Goal: Task Accomplishment & Management: Complete application form

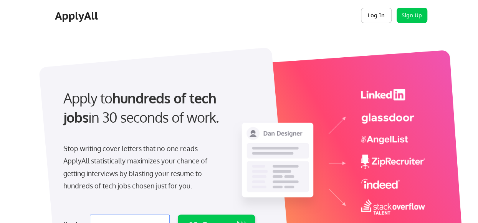
click at [377, 13] on button "Log In" at bounding box center [376, 15] width 31 height 15
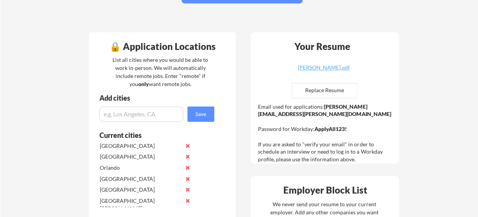
scroll to position [154, 0]
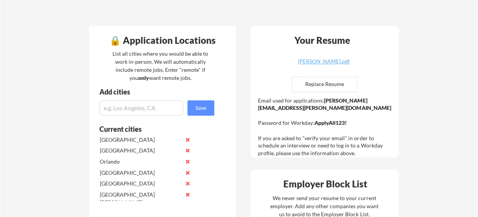
click at [322, 87] on input "file" at bounding box center [324, 84] width 65 height 15
type input "C:\fakepath\Craig Copland_Resume_PlatformArchitecture.docx"
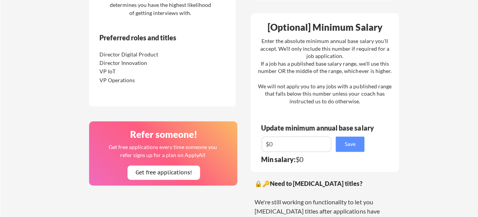
scroll to position [461, 0]
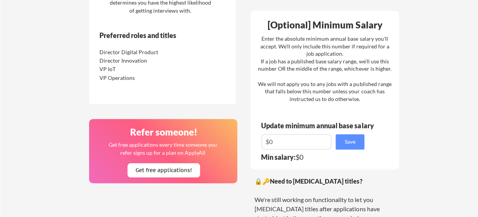
click at [283, 144] on input "input" at bounding box center [297, 141] width 70 height 15
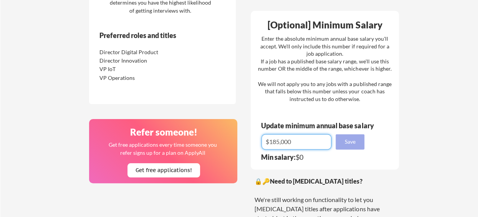
type input "$185,000"
click at [348, 143] on button "Save" at bounding box center [350, 141] width 29 height 15
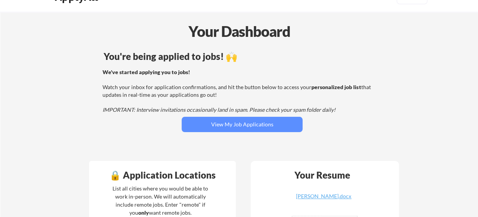
scroll to position [0, 0]
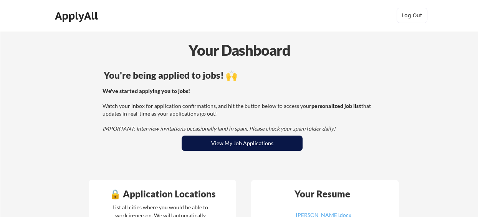
click at [253, 144] on button "View My Job Applications" at bounding box center [242, 143] width 121 height 15
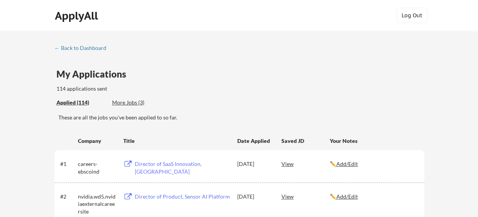
click at [129, 103] on div "More Jobs (3)" at bounding box center [140, 103] width 56 height 8
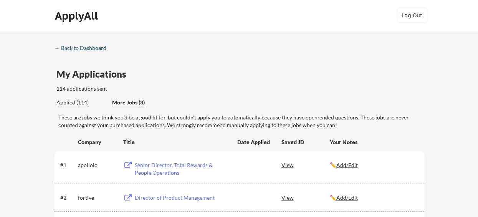
click at [95, 47] on div "← Back to Dashboard" at bounding box center [84, 47] width 58 height 5
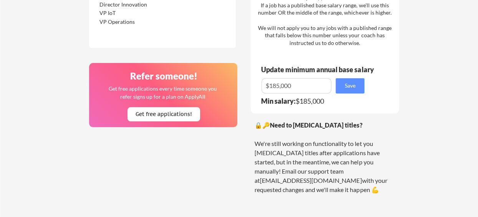
scroll to position [538, 0]
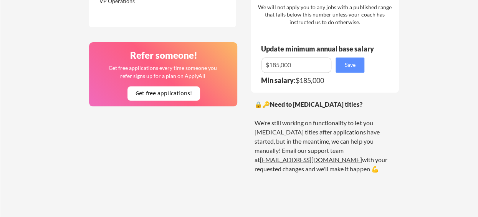
click at [341, 156] on link "[EMAIL_ADDRESS][DOMAIN_NAME]" at bounding box center [311, 159] width 102 height 7
click at [353, 152] on div "🔒🔑 Need to change your job titles? We're still working on functionality to let …" at bounding box center [325, 137] width 141 height 74
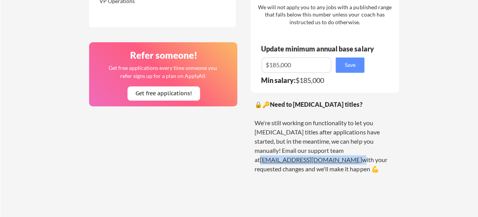
drag, startPoint x: 352, startPoint y: 152, endPoint x: 299, endPoint y: 151, distance: 52.6
click at [299, 151] on div "🔒🔑 Need to change your job titles? We're still working on functionality to let …" at bounding box center [325, 137] width 141 height 74
copy div "[EMAIL_ADDRESS][DOMAIN_NAME]"
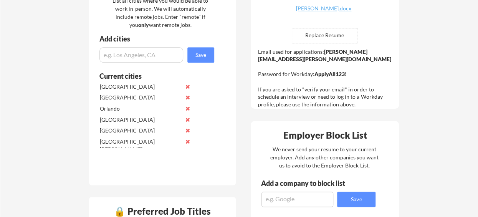
scroll to position [192, 0]
